Goal: Task Accomplishment & Management: Manage account settings

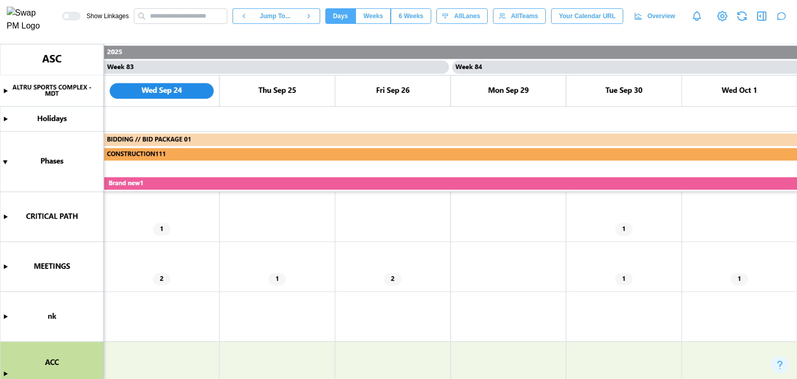
scroll to position [156, 0]
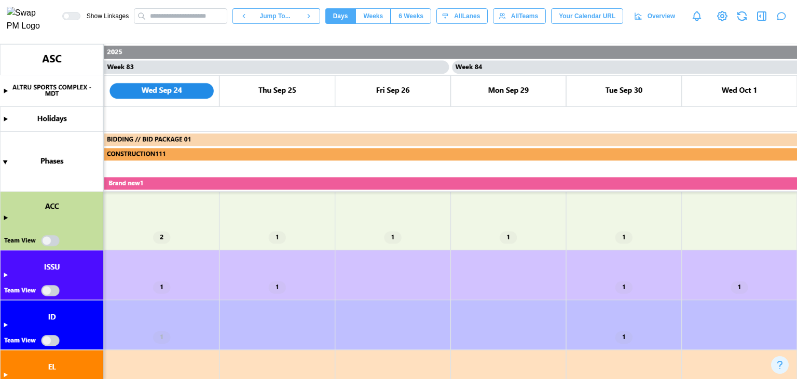
drag, startPoint x: 4, startPoint y: 217, endPoint x: 237, endPoint y: 245, distance: 234.1
click at [4, 217] on canvas at bounding box center [398, 211] width 797 height 335
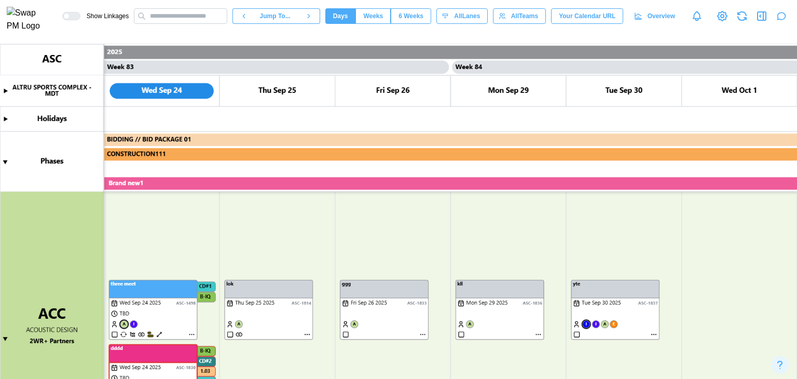
scroll to position [207, 0]
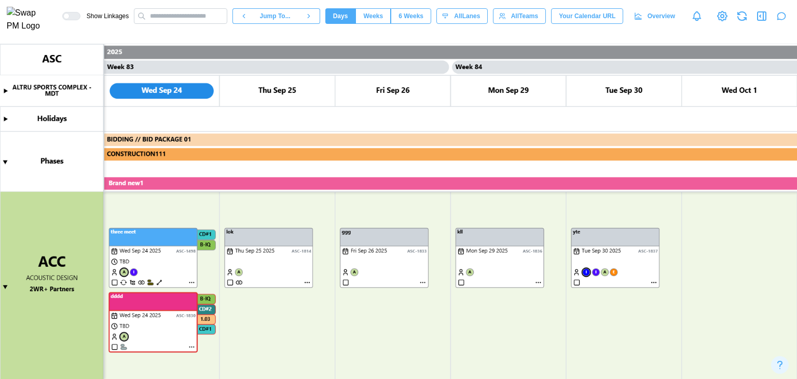
click at [652, 281] on canvas at bounding box center [398, 211] width 797 height 335
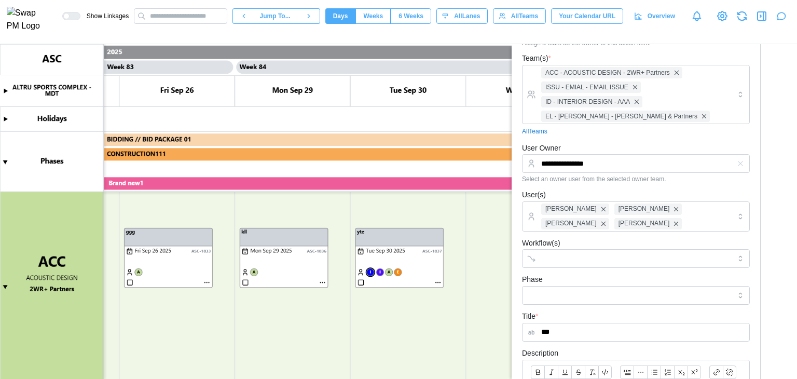
scroll to position [90, 0]
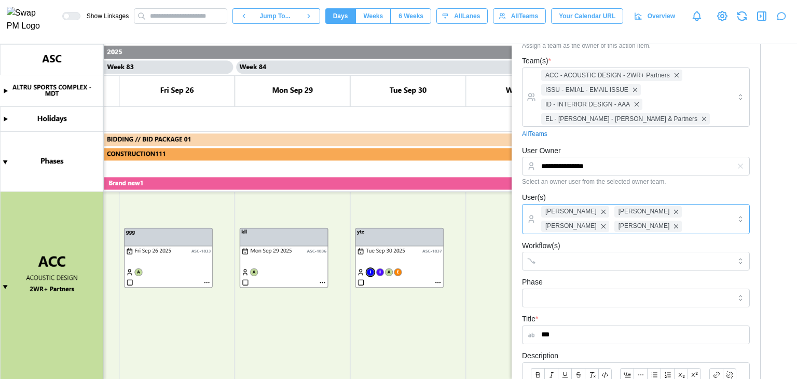
click at [609, 218] on div "Caitlin Milligan Amanda Spear Caleb Leftin Bill Clifford" at bounding box center [634, 218] width 192 height 29
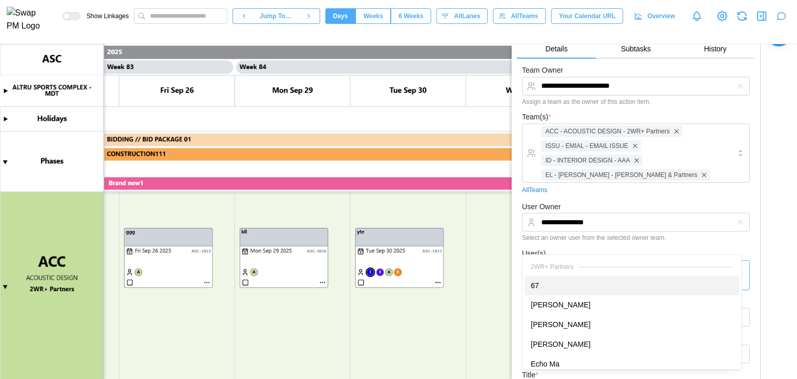
scroll to position [0, 0]
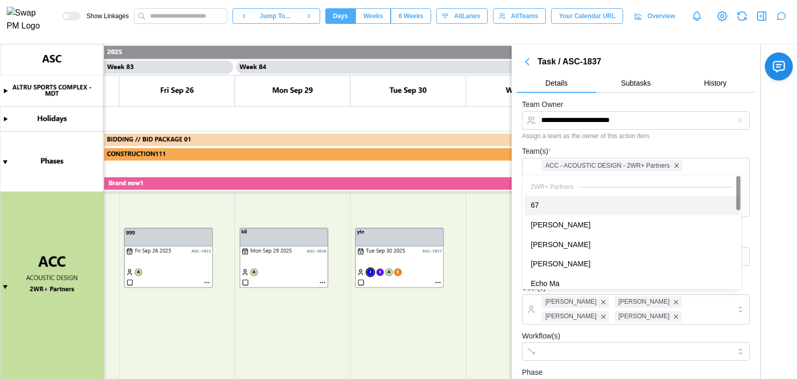
click at [529, 63] on icon "button" at bounding box center [527, 61] width 12 height 12
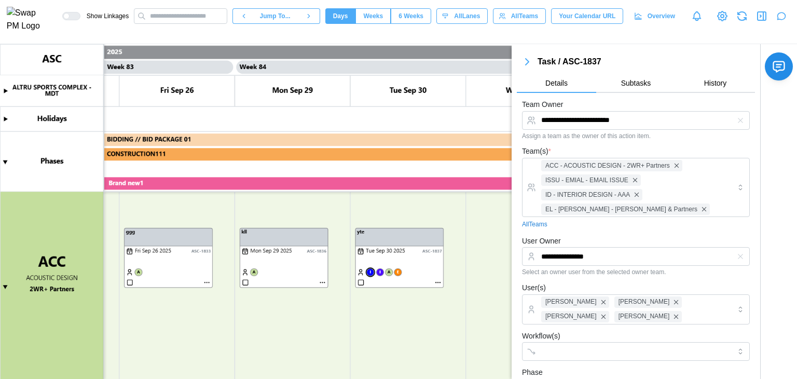
click at [528, 64] on icon "button" at bounding box center [527, 61] width 12 height 12
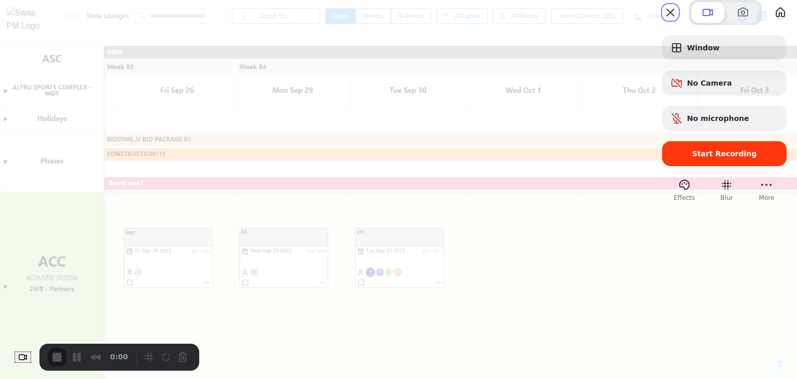
click at [662, 162] on div "Start Recording" at bounding box center [724, 153] width 124 height 25
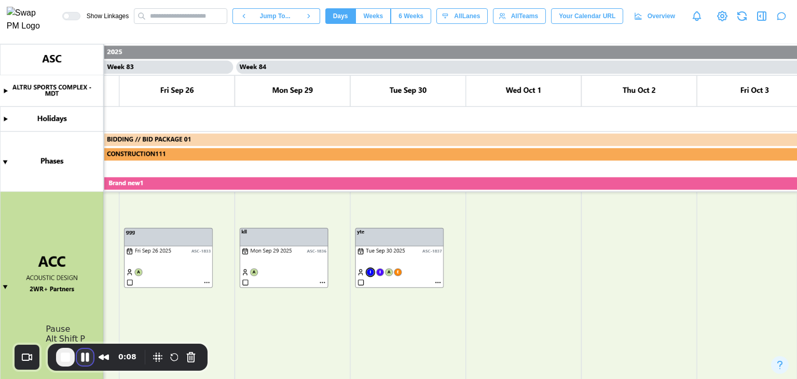
click at [83, 356] on button "Pause Recording" at bounding box center [85, 357] width 17 height 17
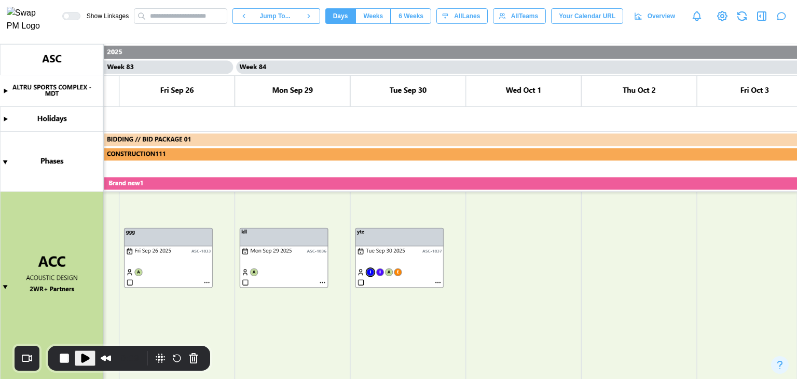
type textarea "*"
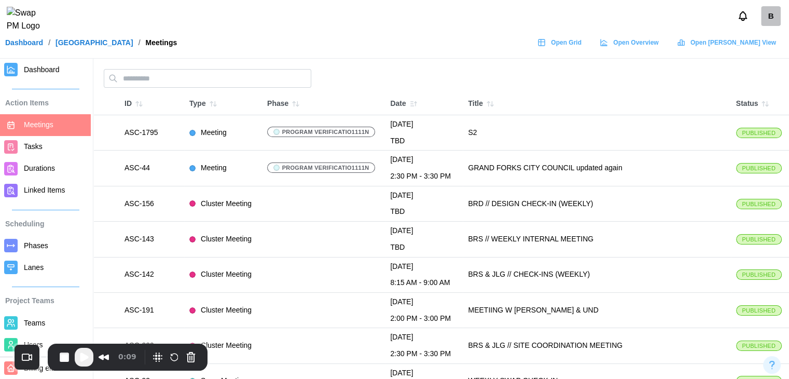
click at [772, 25] on div "B" at bounding box center [771, 16] width 20 height 20
click at [770, 45] on div "My Profile" at bounding box center [764, 44] width 32 height 11
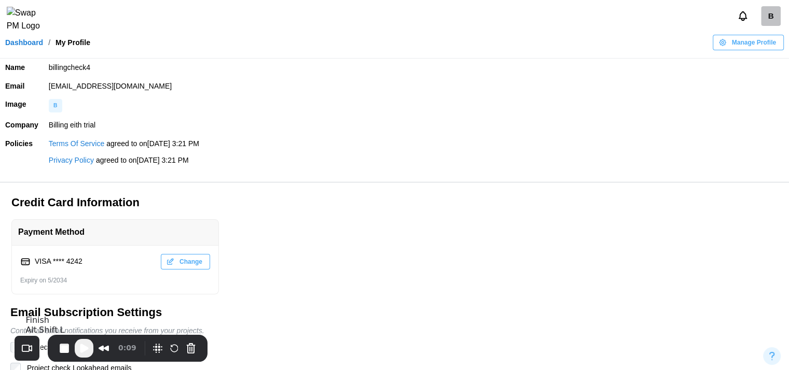
click at [84, 349] on span "Play Recording" at bounding box center [84, 348] width 12 height 12
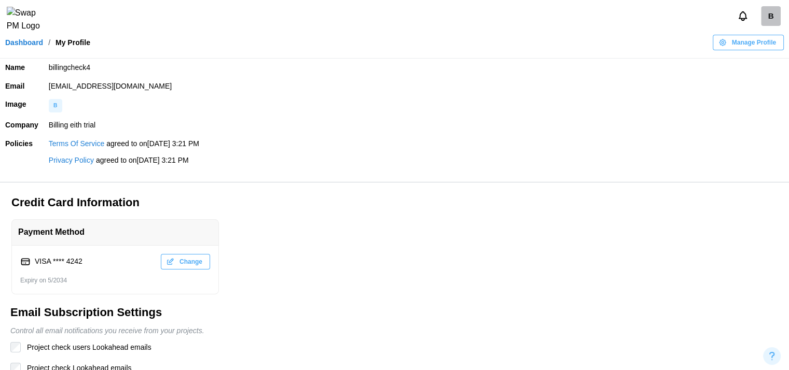
click at [21, 46] on link "Dashboard" at bounding box center [24, 42] width 38 height 7
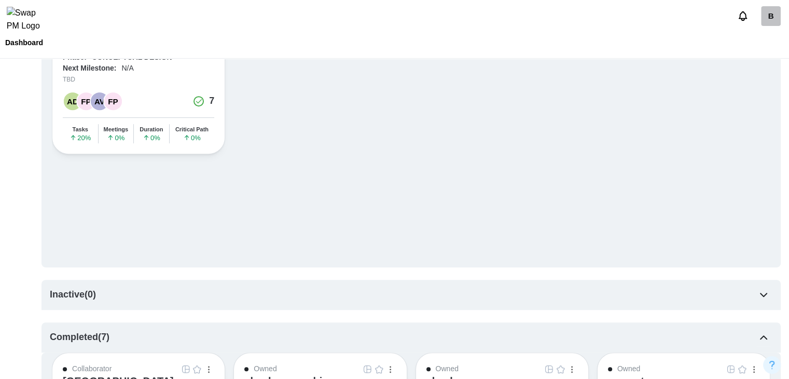
scroll to position [674, 0]
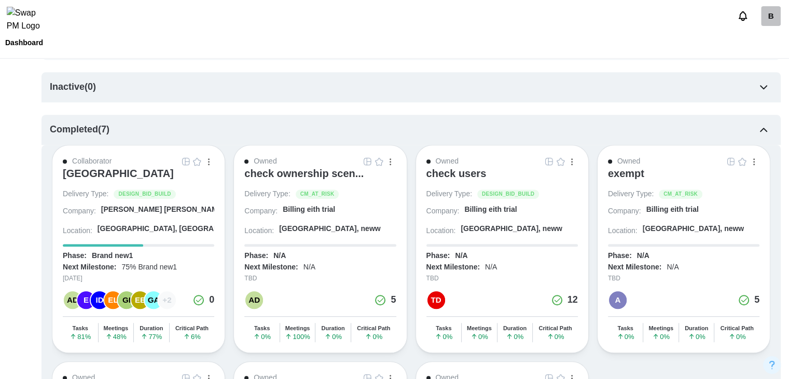
click at [162, 176] on div "[GEOGRAPHIC_DATA]" at bounding box center [118, 173] width 111 height 12
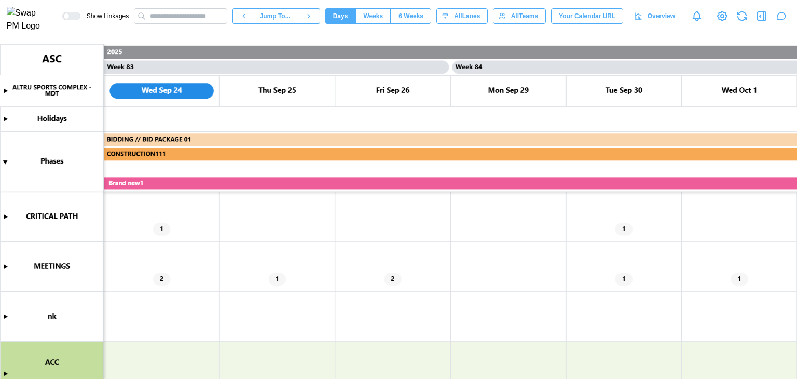
scroll to position [52, 0]
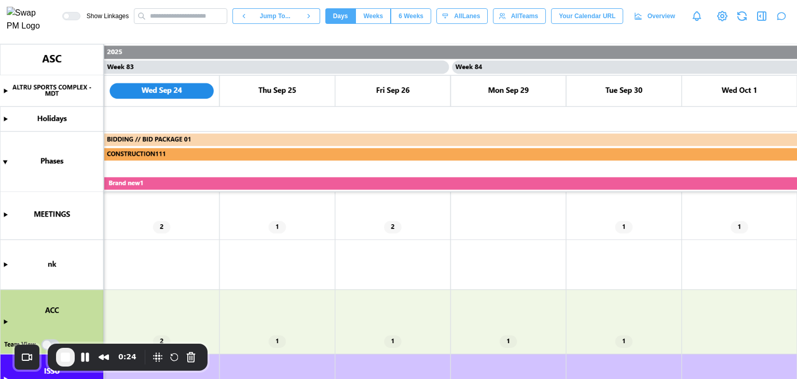
click at [6, 322] on canvas at bounding box center [398, 211] width 797 height 335
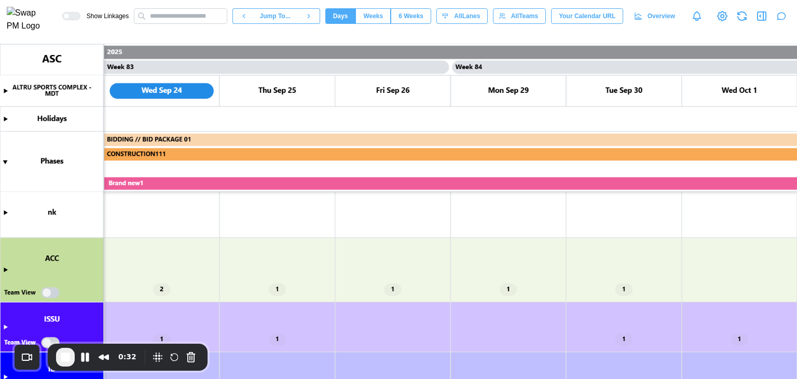
click at [3, 268] on canvas at bounding box center [398, 211] width 797 height 335
click at [6, 270] on canvas at bounding box center [398, 211] width 797 height 335
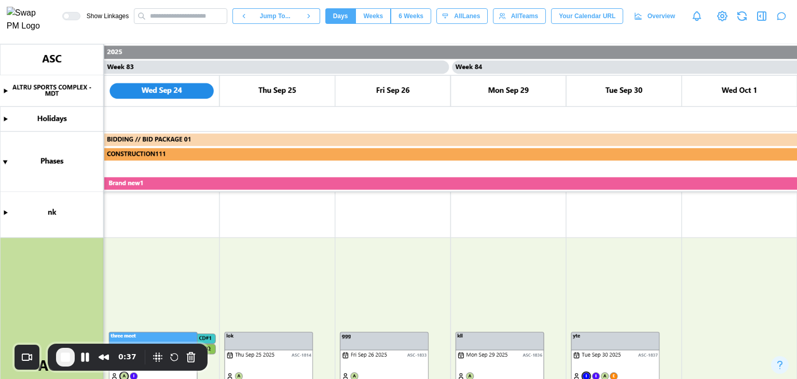
scroll to position [156, 0]
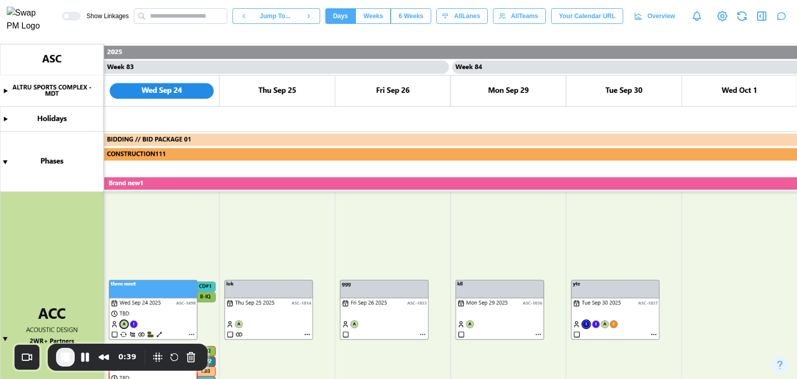
click at [654, 335] on canvas at bounding box center [398, 211] width 797 height 335
type textarea "*"
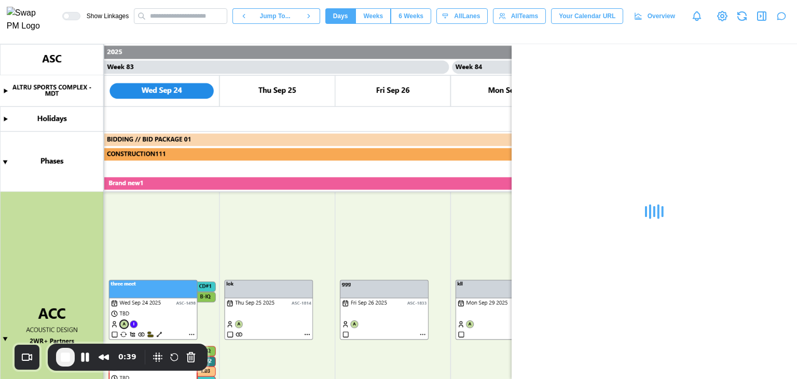
click at [654, 335] on canvas at bounding box center [398, 211] width 797 height 335
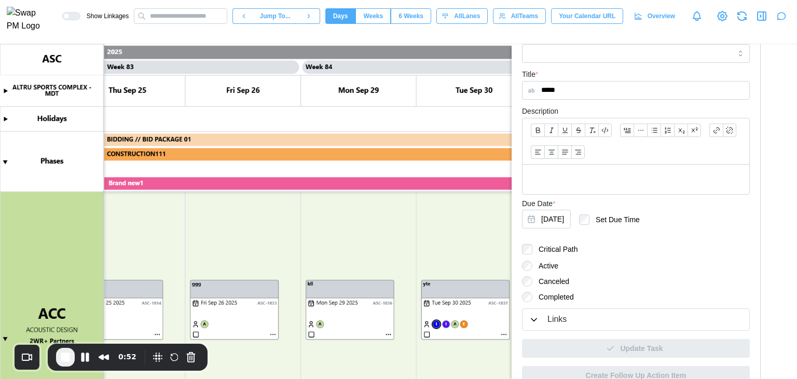
scroll to position [0, 47733]
type input "*****"
click at [65, 359] on span "End Recording" at bounding box center [65, 357] width 12 height 12
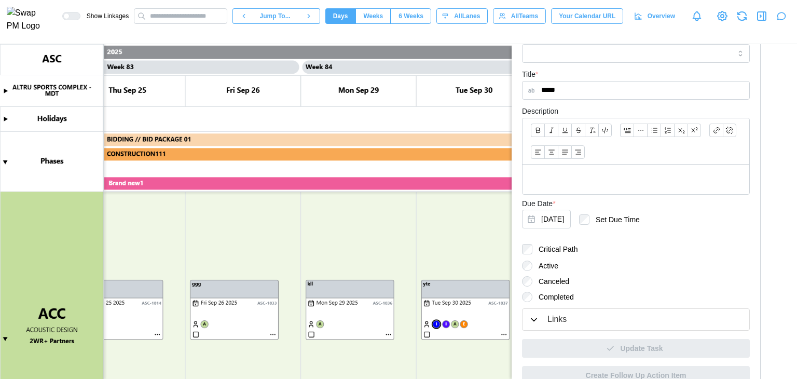
type textarea "*"
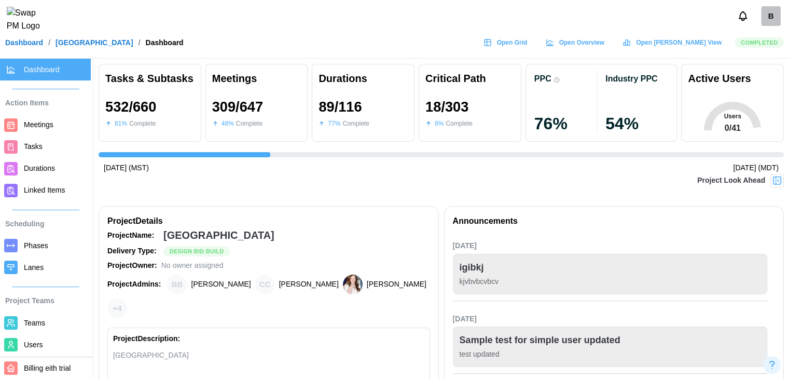
scroll to position [0, 7498]
click at [528, 50] on span "Open Grid" at bounding box center [512, 42] width 31 height 15
click at [737, 254] on icon "button" at bounding box center [739, 255] width 8 height 8
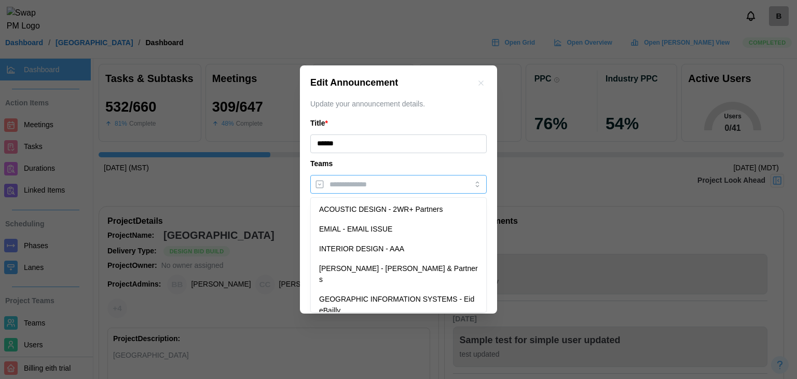
click at [434, 186] on input "search" at bounding box center [388, 184] width 119 height 8
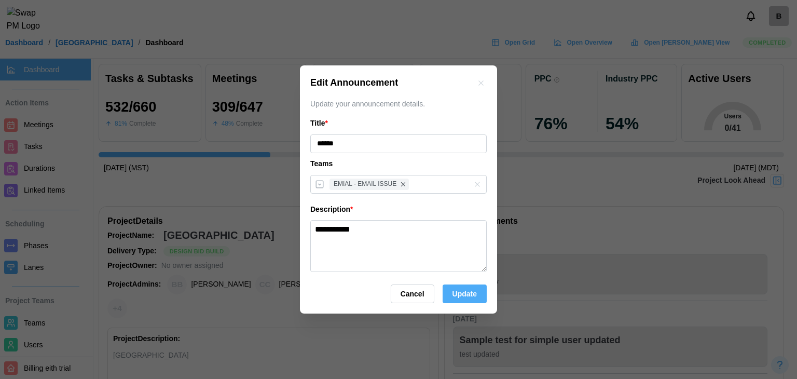
click at [409, 162] on div "Teams" at bounding box center [398, 163] width 176 height 11
click at [457, 300] on span "Update" at bounding box center [464, 294] width 24 height 18
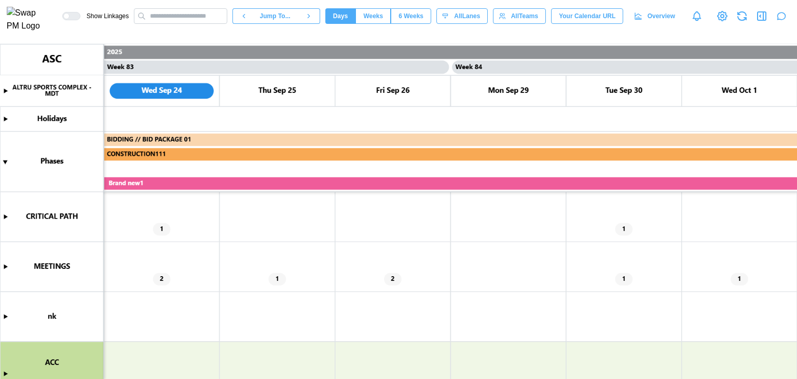
scroll to position [52, 0]
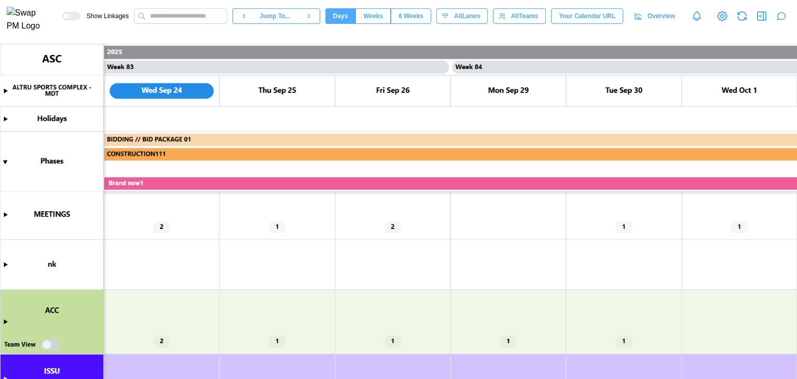
click at [4, 321] on canvas at bounding box center [398, 211] width 797 height 335
click at [4, 320] on canvas at bounding box center [398, 211] width 797 height 335
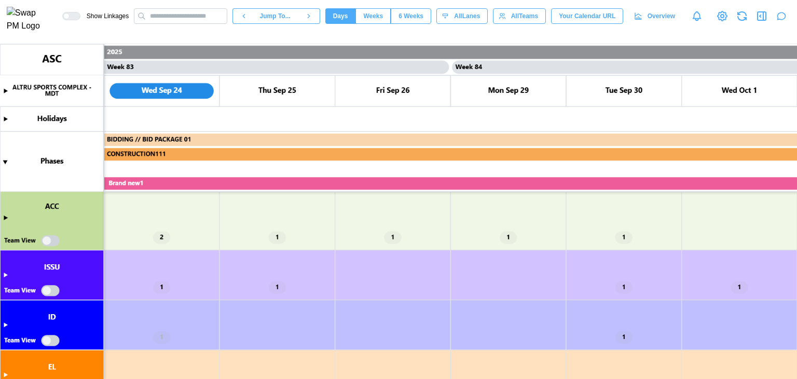
scroll to position [156, 0]
click at [3, 215] on canvas at bounding box center [398, 211] width 797 height 335
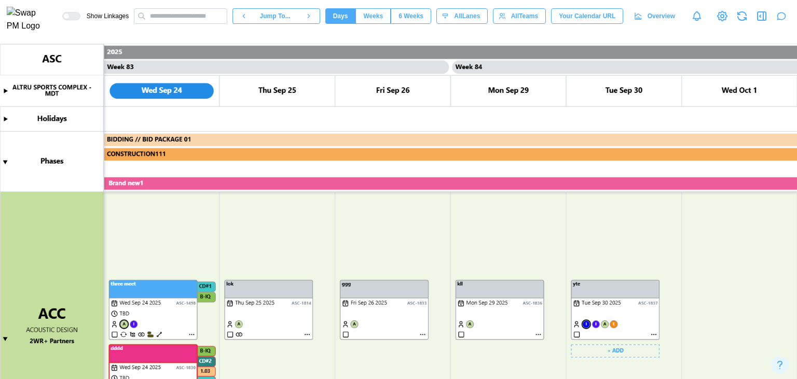
click at [651, 332] on canvas at bounding box center [398, 211] width 797 height 335
type textarea "*"
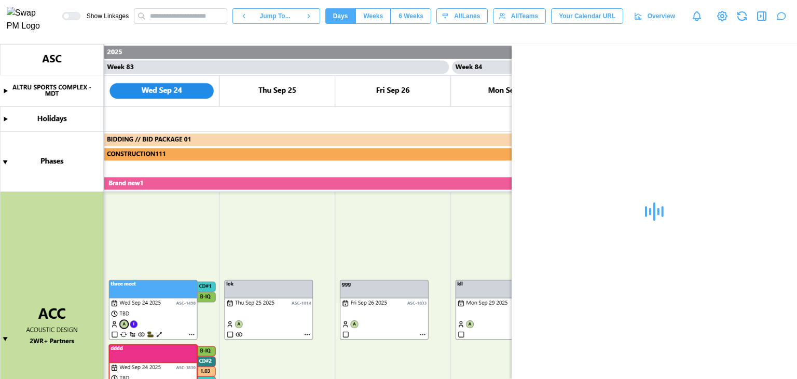
click at [651, 332] on div at bounding box center [653, 211] width 285 height 335
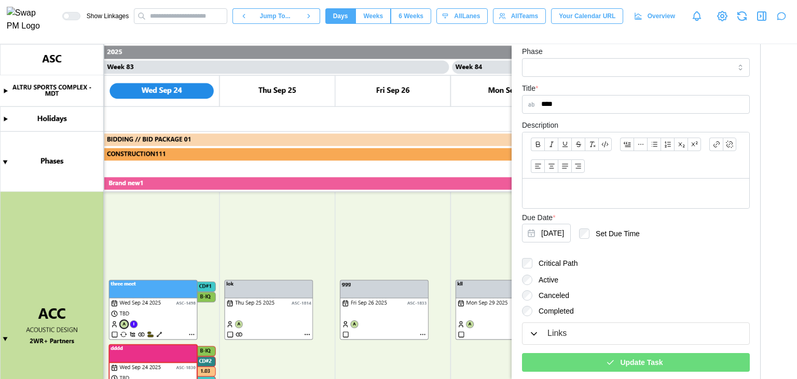
scroll to position [349, 0]
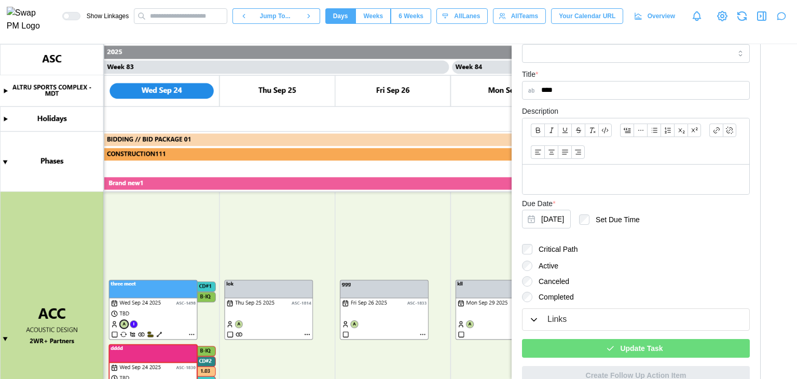
type input "****"
click at [663, 339] on div "Update Task" at bounding box center [634, 348] width 211 height 18
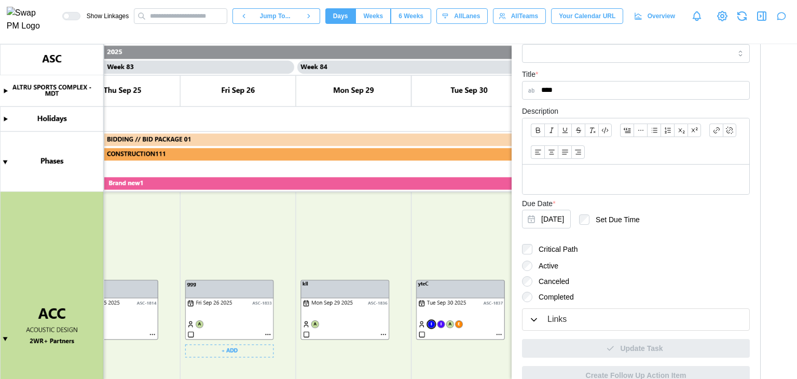
scroll to position [0, 47824]
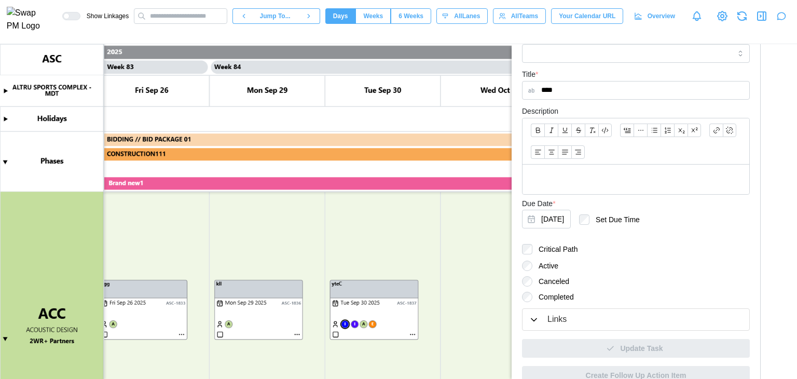
type textarea "*"
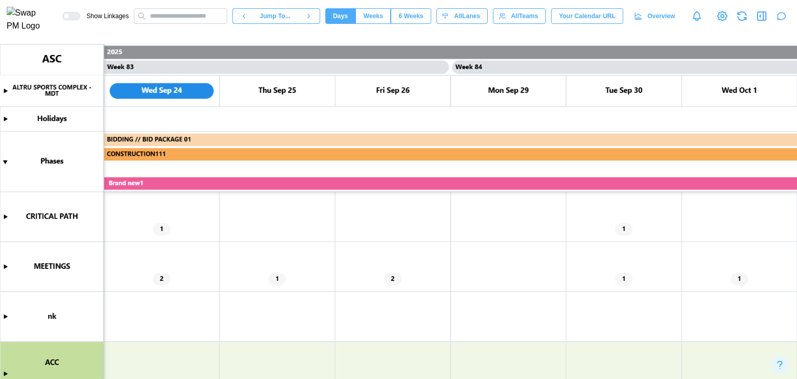
scroll to position [104, 0]
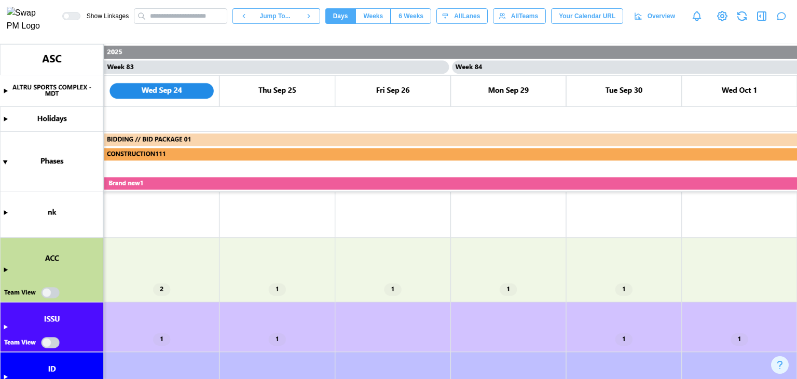
click at [4, 270] on canvas at bounding box center [398, 211] width 797 height 335
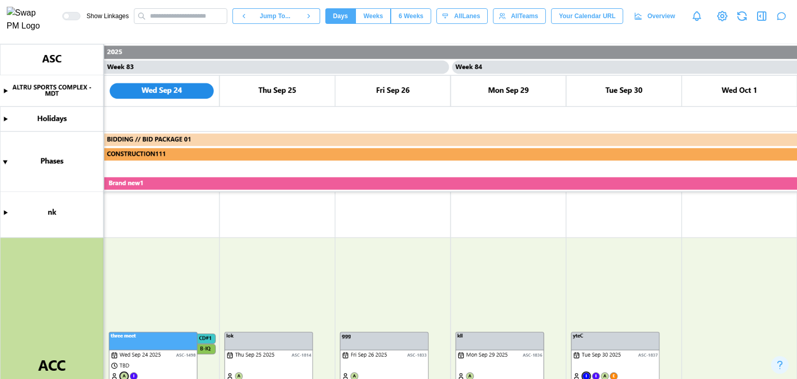
scroll to position [156, 0]
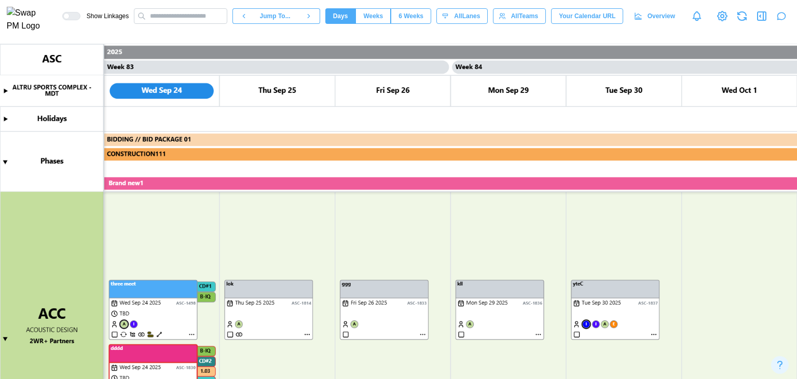
click at [651, 335] on canvas at bounding box center [398, 211] width 797 height 335
type textarea "*"
click at [651, 335] on canvas at bounding box center [398, 211] width 797 height 335
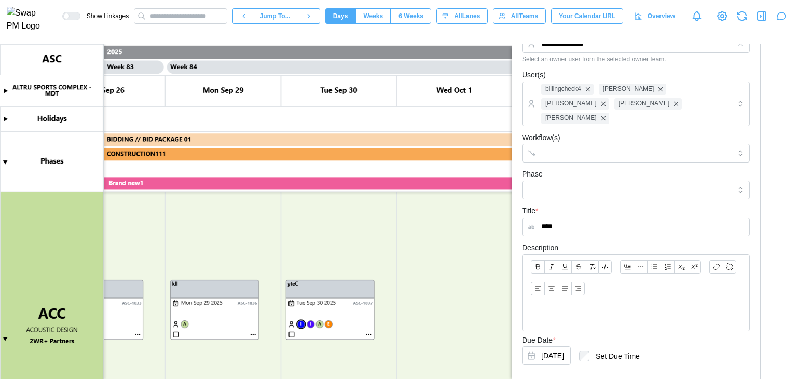
scroll to position [161, 0]
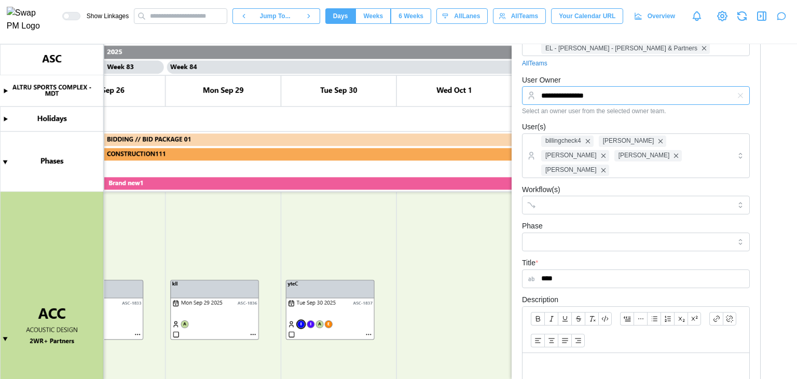
click at [612, 98] on input "**********" at bounding box center [636, 95] width 228 height 19
click at [608, 90] on input "**********" at bounding box center [636, 95] width 228 height 19
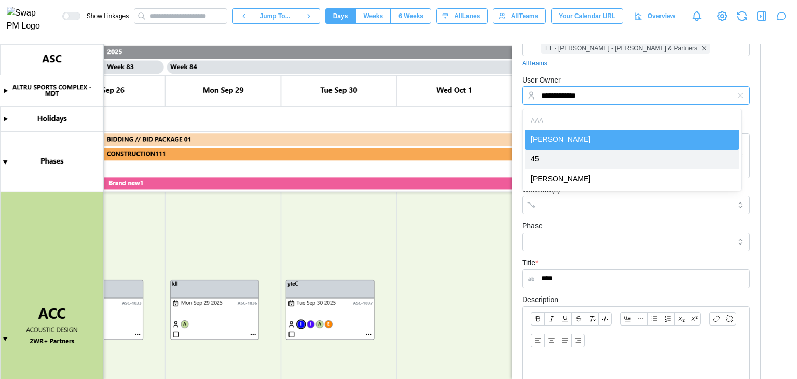
type input "**"
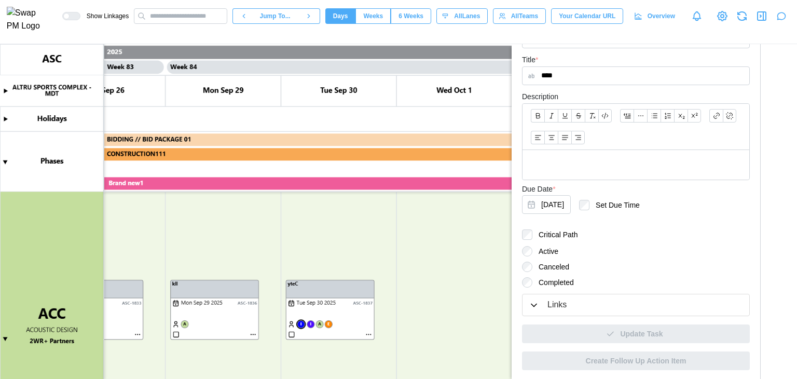
scroll to position [105, 0]
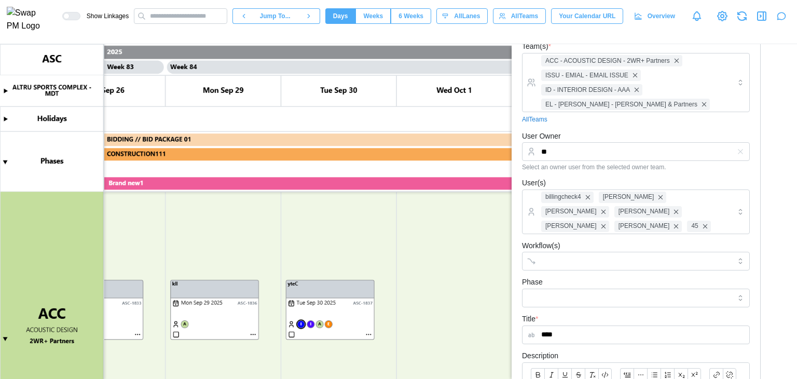
click at [464, 208] on canvas at bounding box center [398, 211] width 797 height 335
click at [303, 324] on canvas at bounding box center [398, 211] width 797 height 335
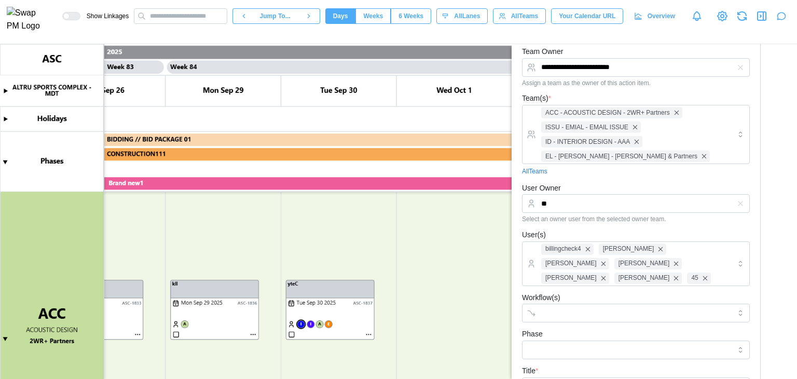
scroll to position [0, 0]
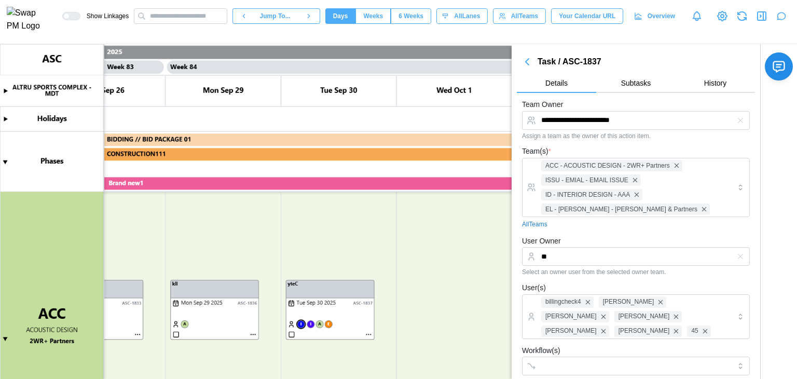
click at [324, 220] on canvas at bounding box center [398, 211] width 797 height 335
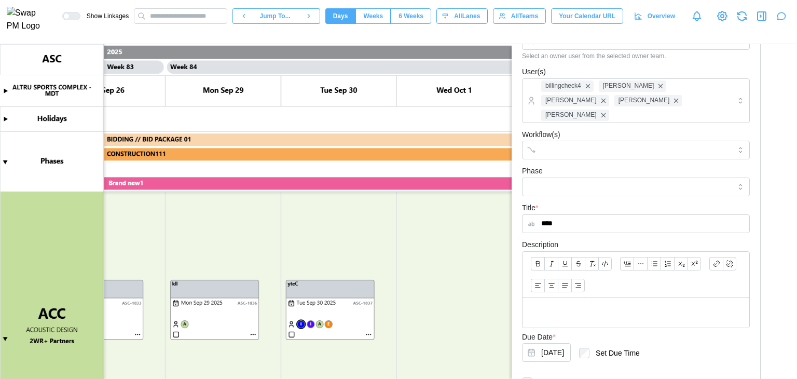
scroll to position [311, 0]
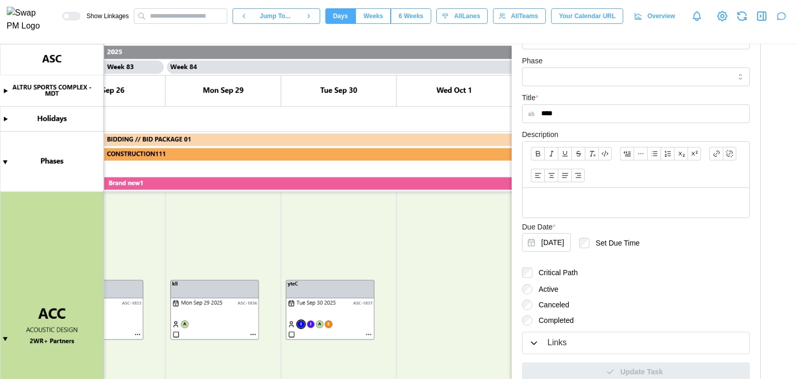
type textarea "*"
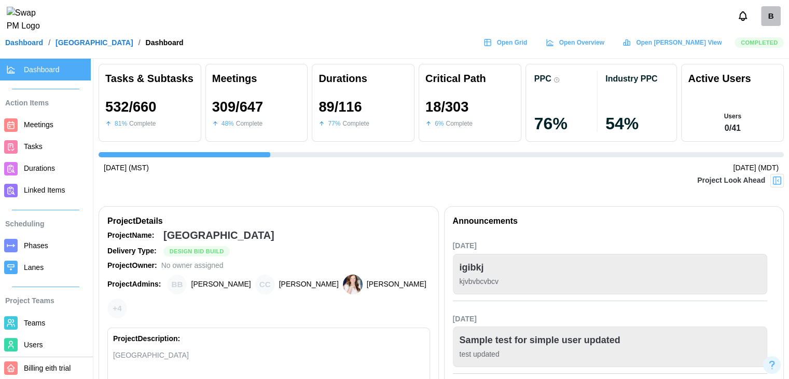
scroll to position [0, 7440]
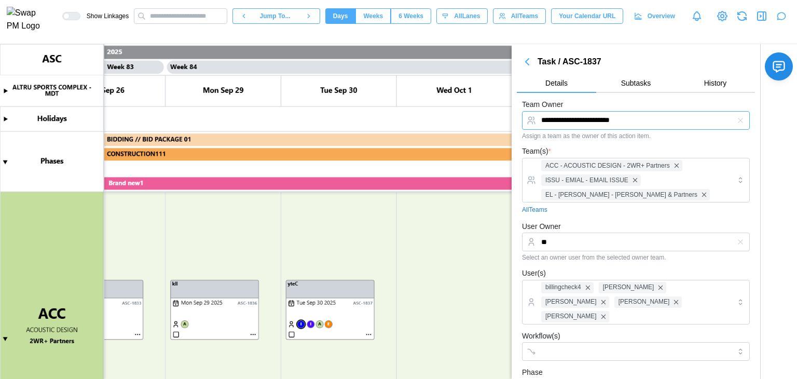
click at [681, 126] on input "**********" at bounding box center [636, 120] width 228 height 19
click at [658, 100] on div "**********" at bounding box center [636, 118] width 228 height 41
click at [640, 91] on button "Subtasks" at bounding box center [635, 83] width 79 height 19
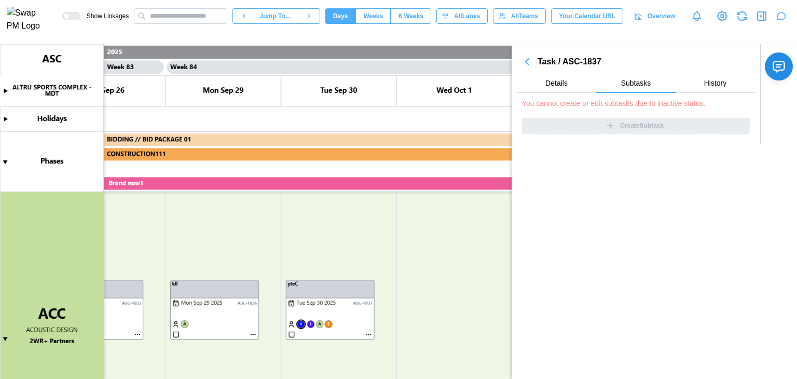
click at [636, 128] on div "Create Subtask" at bounding box center [636, 126] width 228 height 16
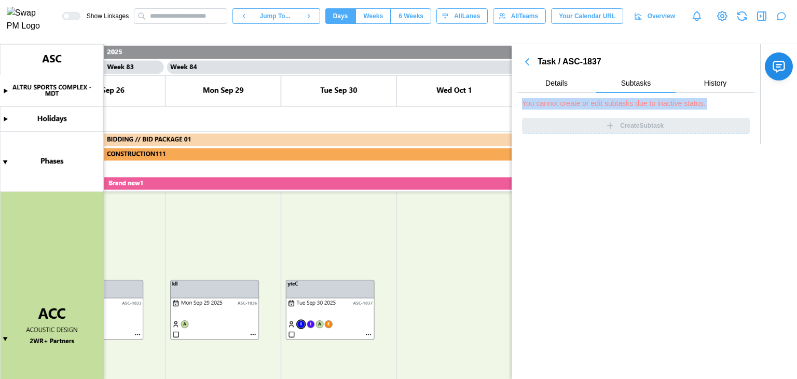
click at [636, 128] on div "Create Subtask" at bounding box center [636, 126] width 228 height 16
click at [558, 85] on span "Details" at bounding box center [556, 82] width 22 height 7
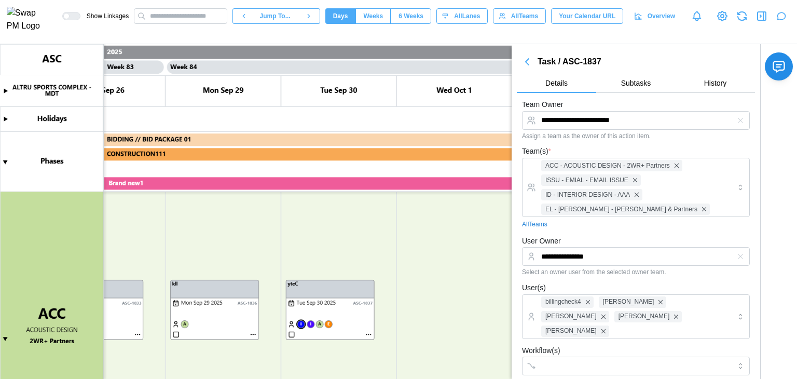
scroll to position [213, 0]
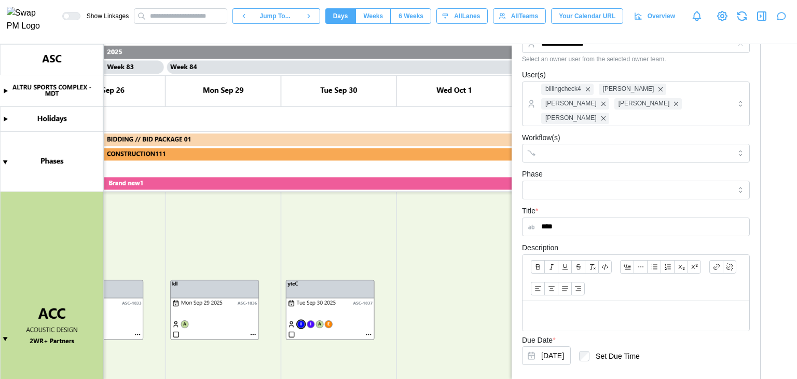
type textarea "*"
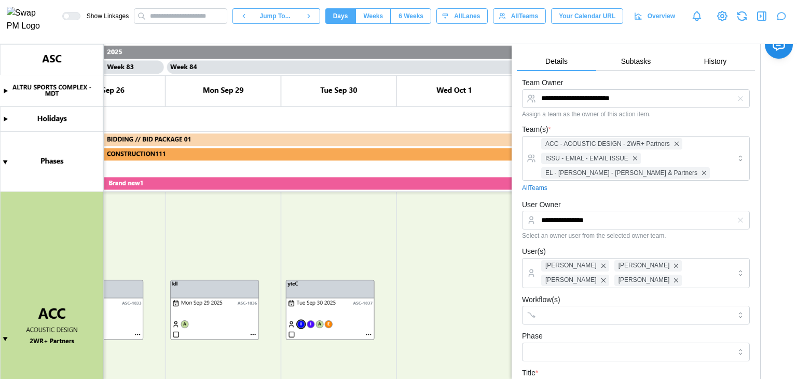
scroll to position [0, 0]
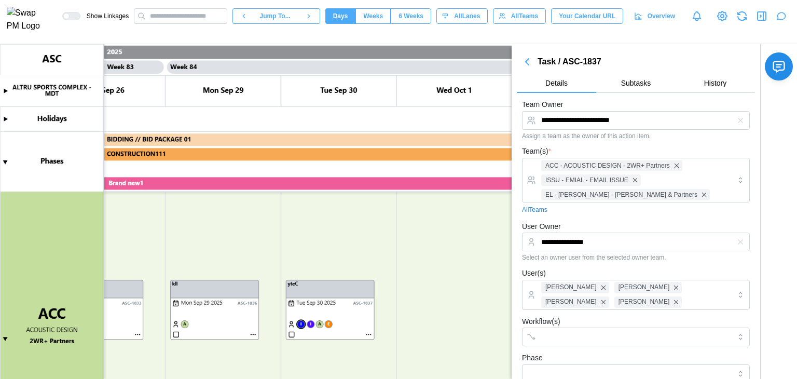
click at [731, 115] on div at bounding box center [740, 120] width 19 height 19
click at [736, 123] on icon "button" at bounding box center [740, 120] width 8 height 8
click at [402, 185] on canvas at bounding box center [398, 211] width 797 height 335
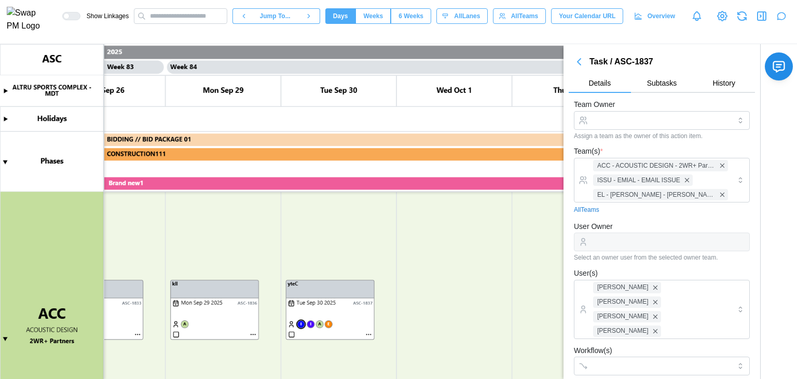
click at [289, 183] on canvas at bounding box center [398, 211] width 797 height 335
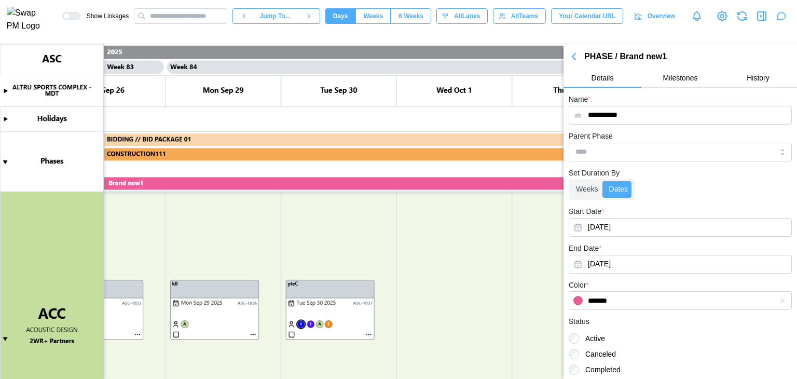
type textarea "*"
